Goal: Find specific page/section: Find specific page/section

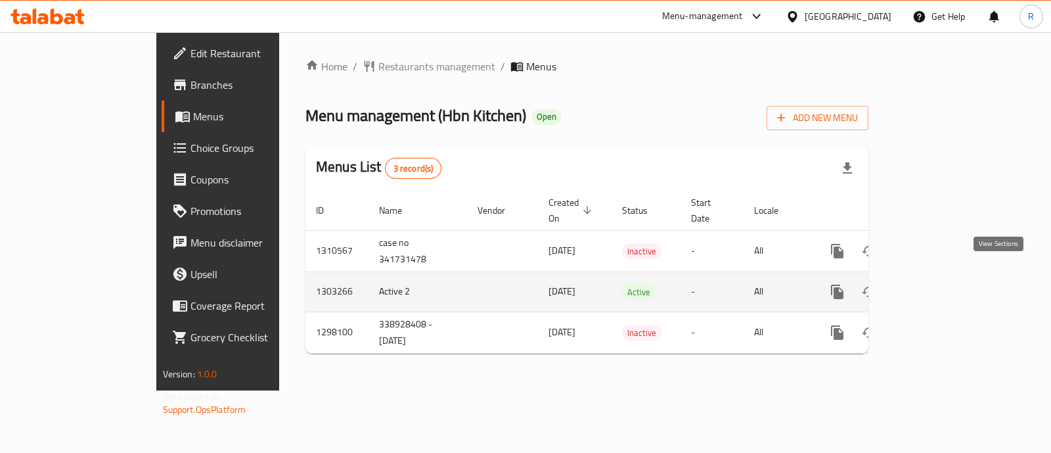
click at [940, 284] on icon "enhanced table" at bounding box center [932, 292] width 16 height 16
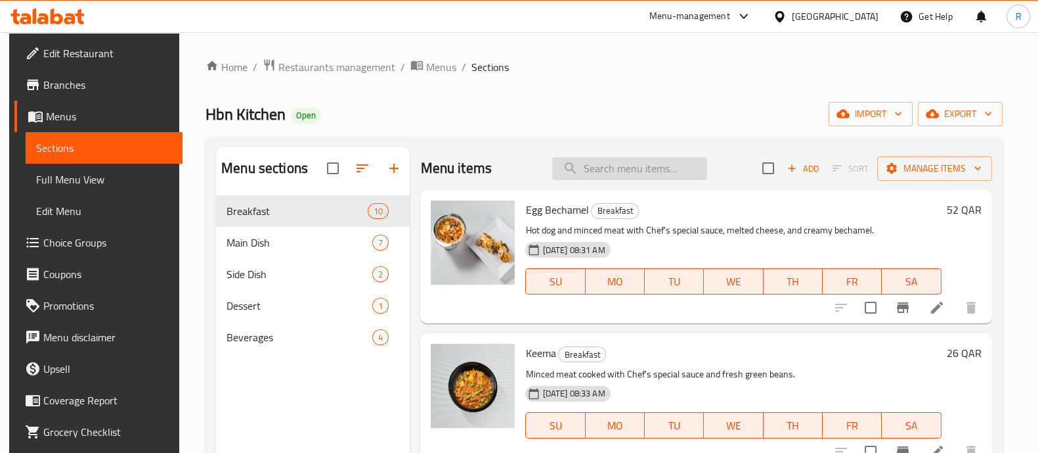
click at [588, 161] on input "search" at bounding box center [629, 168] width 155 height 23
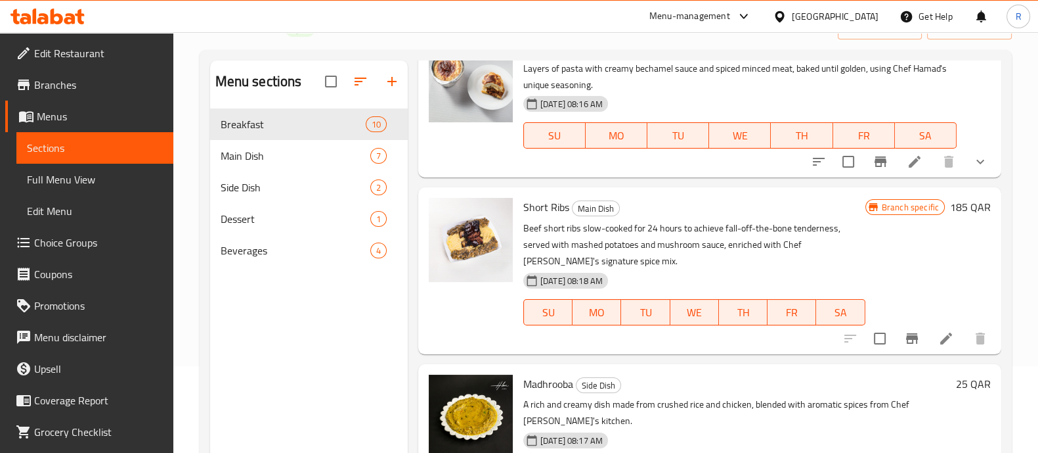
scroll to position [184, 0]
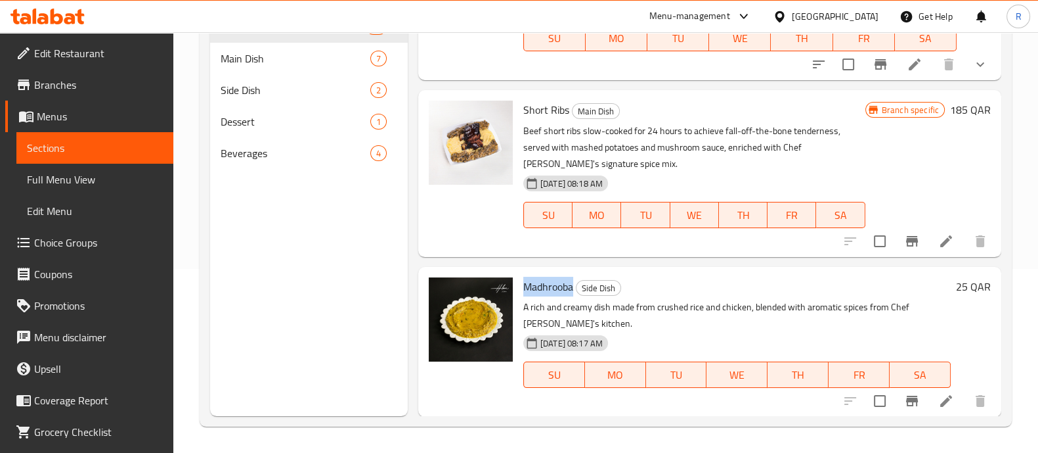
drag, startPoint x: 525, startPoint y: 287, endPoint x: 573, endPoint y: 287, distance: 47.9
click at [573, 287] on span "Madhrooba" at bounding box center [548, 287] width 50 height 20
copy span "Madhrooba"
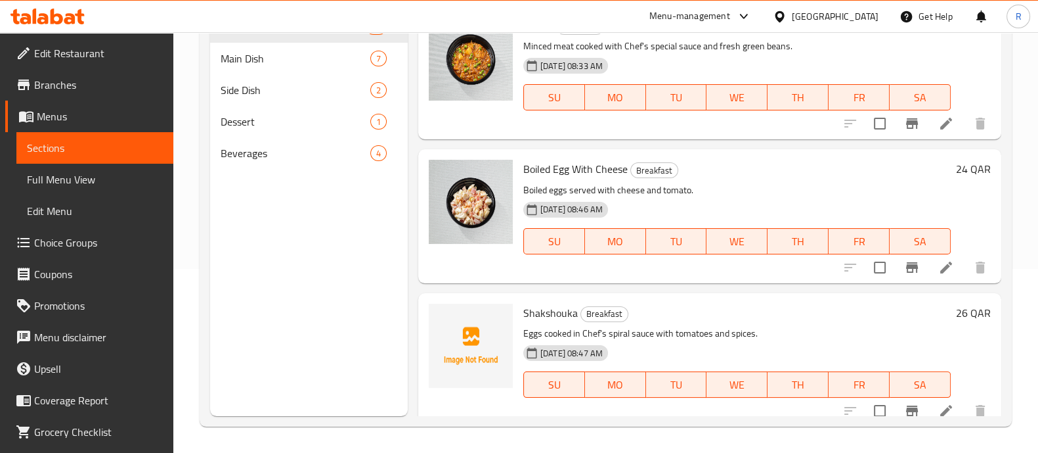
scroll to position [0, 0]
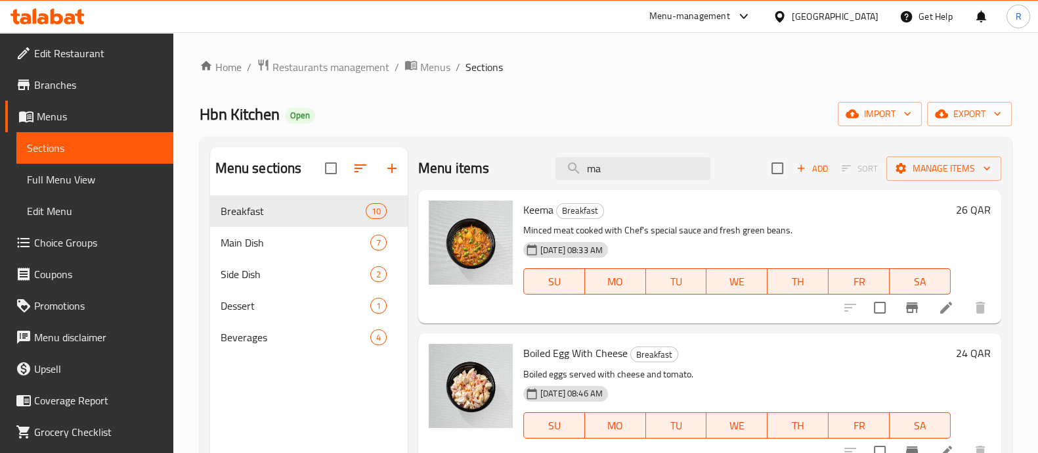
drag, startPoint x: 608, startPoint y: 163, endPoint x: 530, endPoint y: 168, distance: 77.7
click at [530, 168] on div "Menu items ma Add Sort Manage items" at bounding box center [709, 168] width 583 height 43
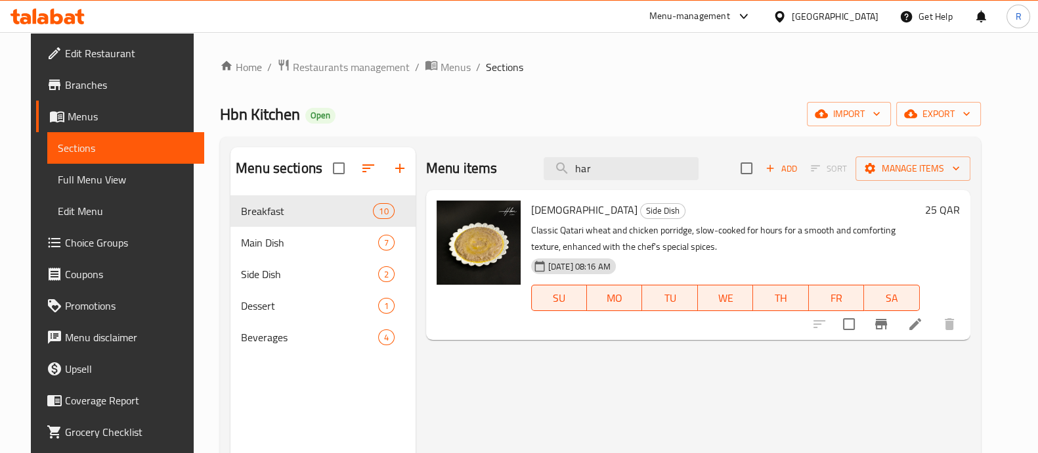
type input "har"
click at [293, 67] on span "Restaurants management" at bounding box center [351, 67] width 117 height 16
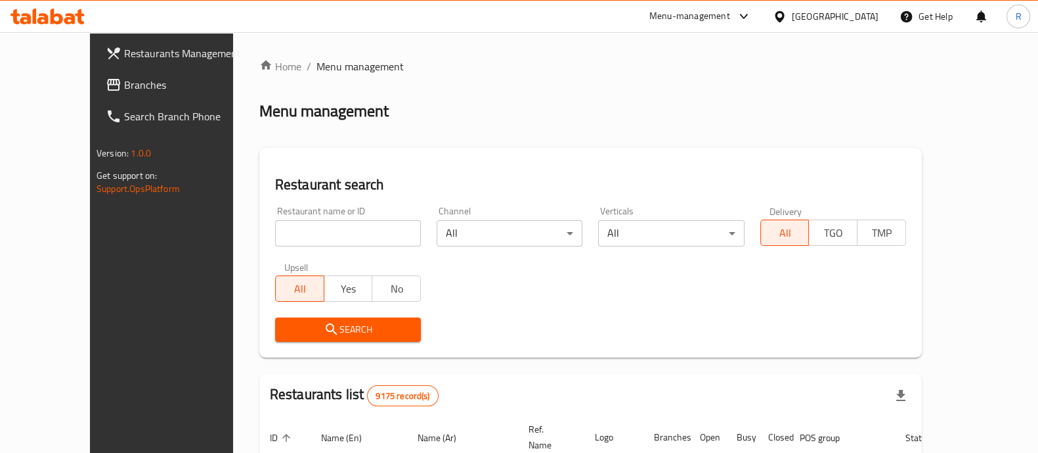
click at [326, 231] on input "search" at bounding box center [348, 233] width 146 height 26
click at [728, 12] on div "Menu-management" at bounding box center [690, 17] width 81 height 16
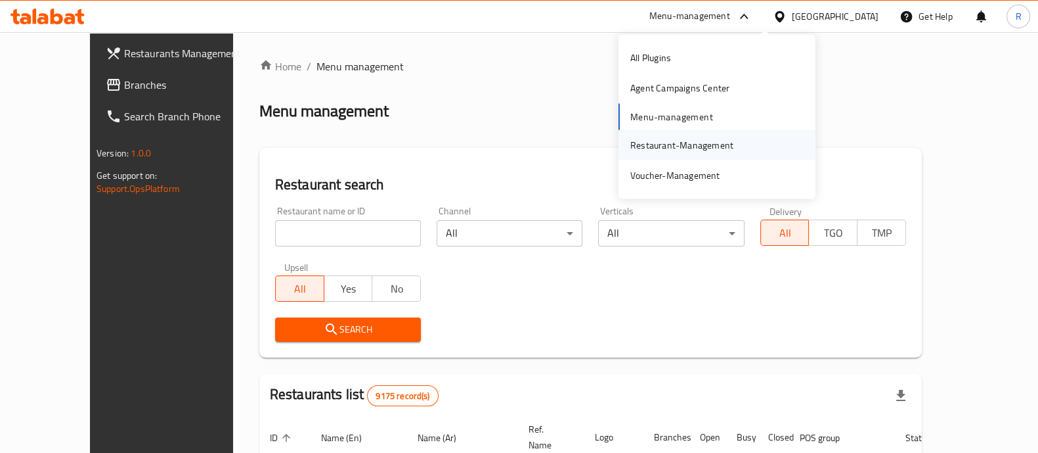
click at [716, 140] on div "Restaurant-Management" at bounding box center [682, 144] width 103 height 14
